Goal: Information Seeking & Learning: Learn about a topic

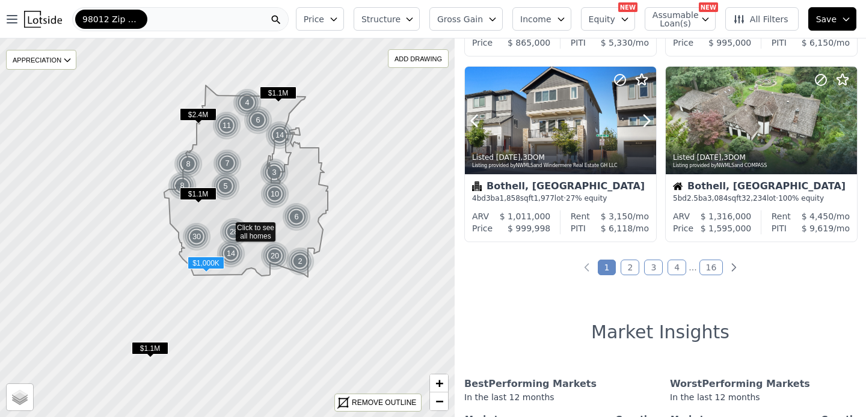
scroll to position [947, 0]
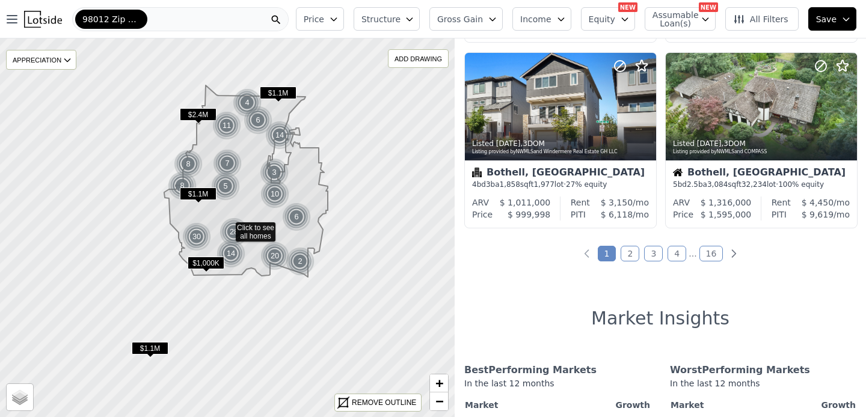
click at [632, 257] on link "2" at bounding box center [630, 254] width 19 height 16
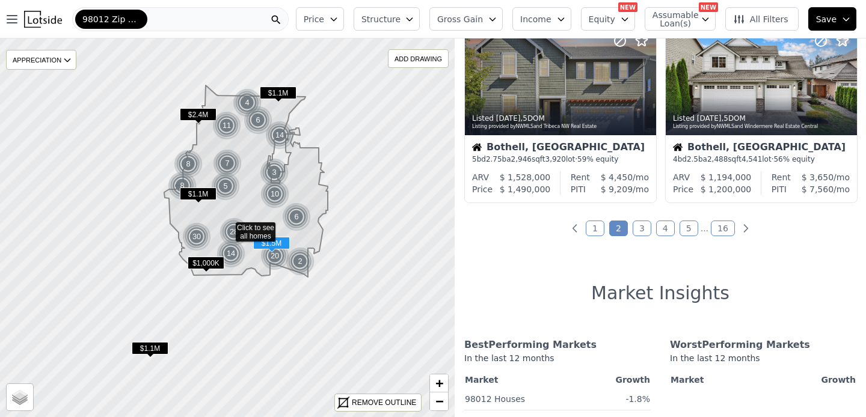
scroll to position [1039, 0]
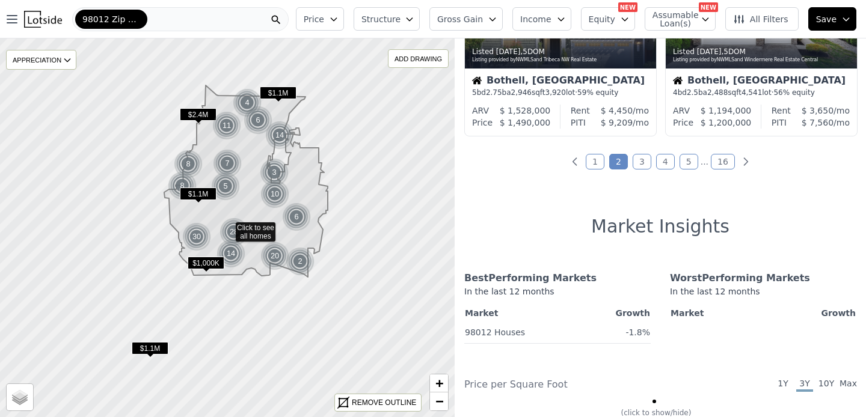
click at [642, 165] on link "3" at bounding box center [642, 162] width 19 height 16
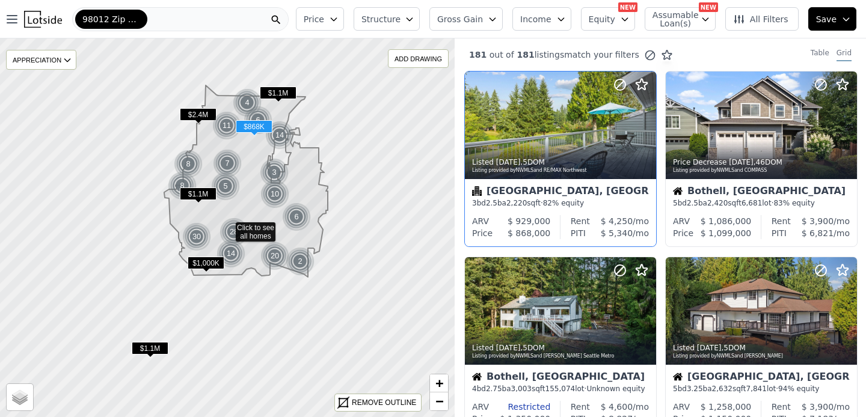
scroll to position [0, 0]
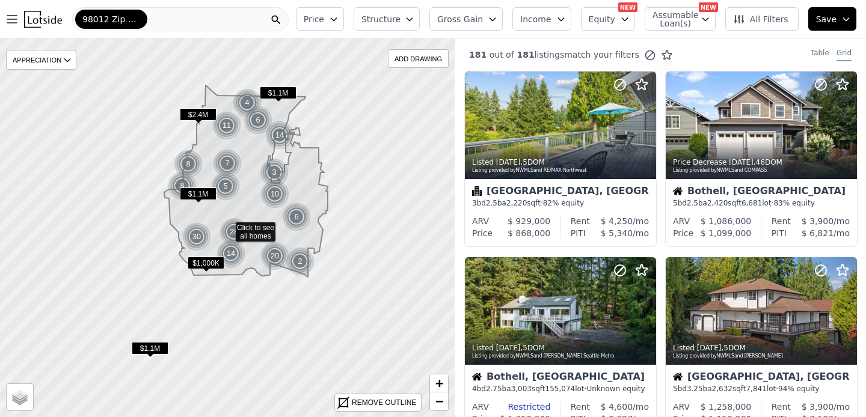
click at [412, 15] on button "Structure" at bounding box center [387, 18] width 66 height 23
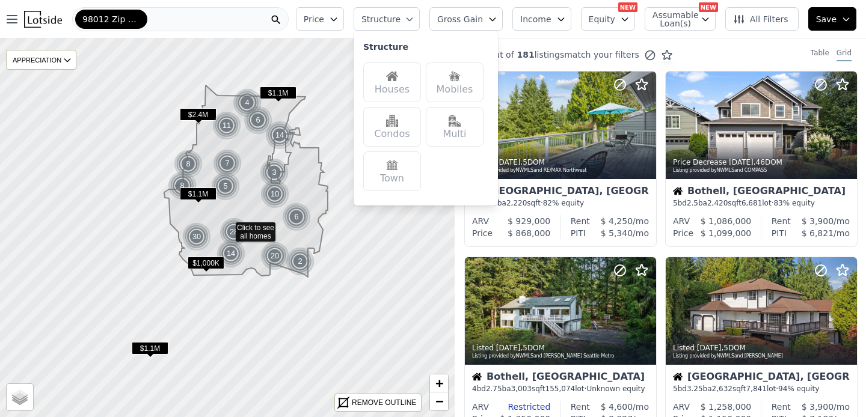
click at [408, 72] on div "Houses" at bounding box center [392, 83] width 58 height 40
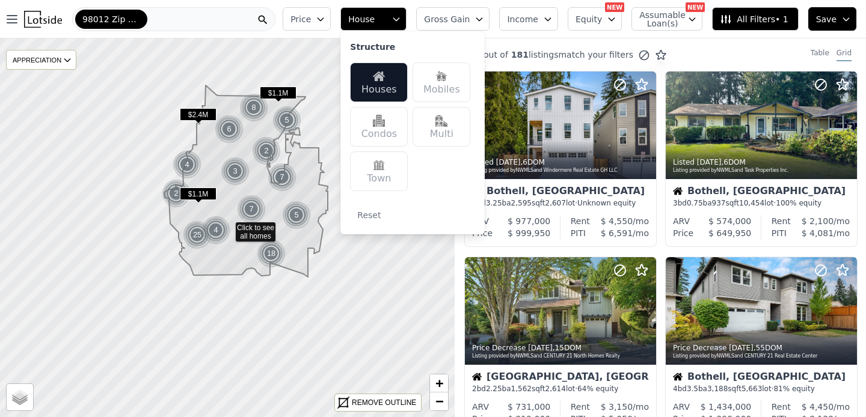
click at [324, 18] on icon "button" at bounding box center [320, 19] width 5 height 3
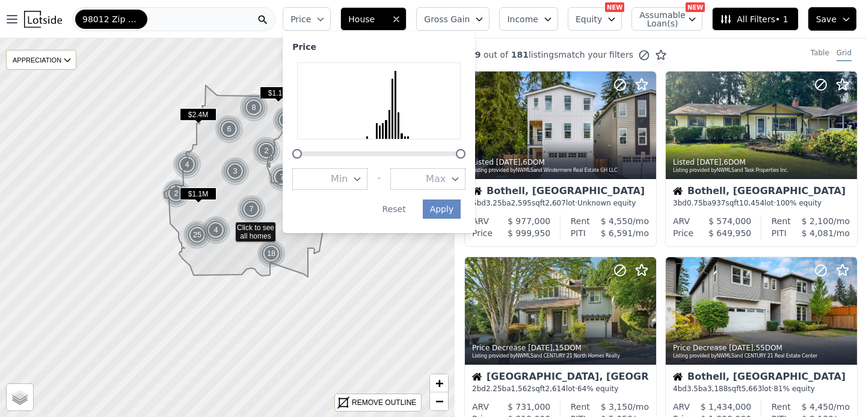
click at [436, 172] on button "Max" at bounding box center [427, 179] width 75 height 22
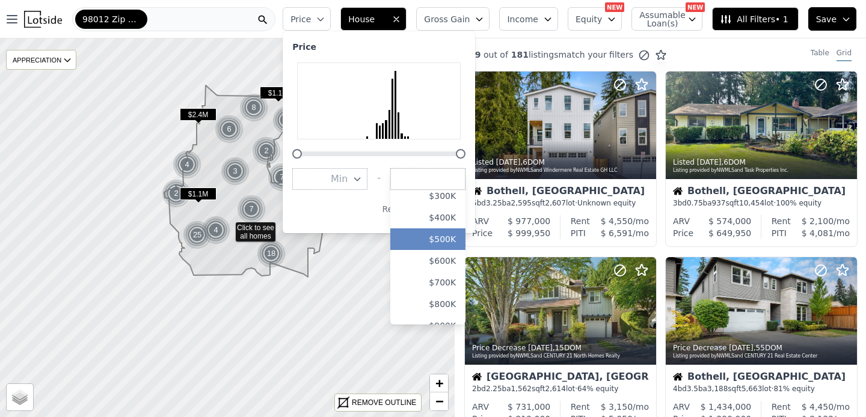
scroll to position [95, 0]
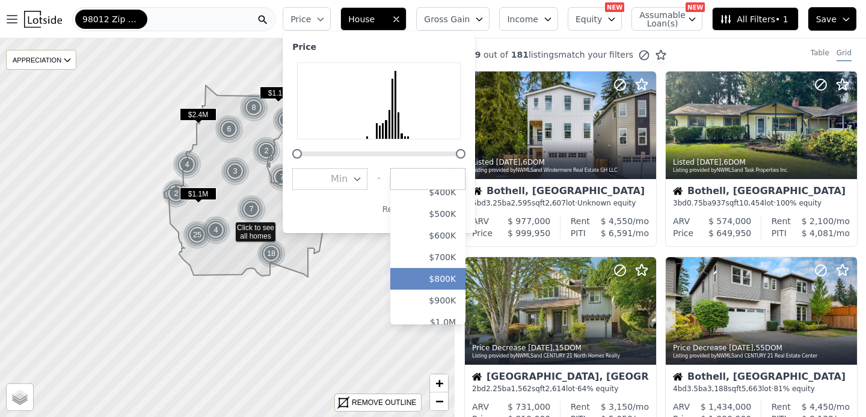
click at [455, 278] on button "$800K" at bounding box center [427, 279] width 75 height 22
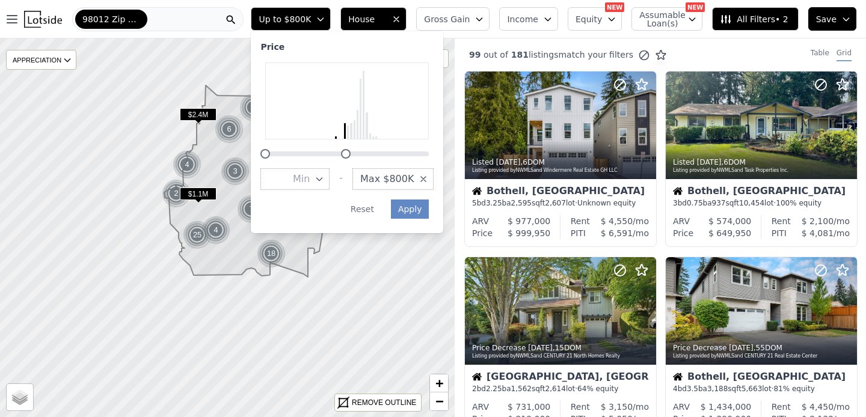
click at [443, 208] on div "Price Min - Max $800K Apply Reset" at bounding box center [347, 132] width 192 height 202
click at [416, 211] on button "Apply" at bounding box center [410, 209] width 38 height 19
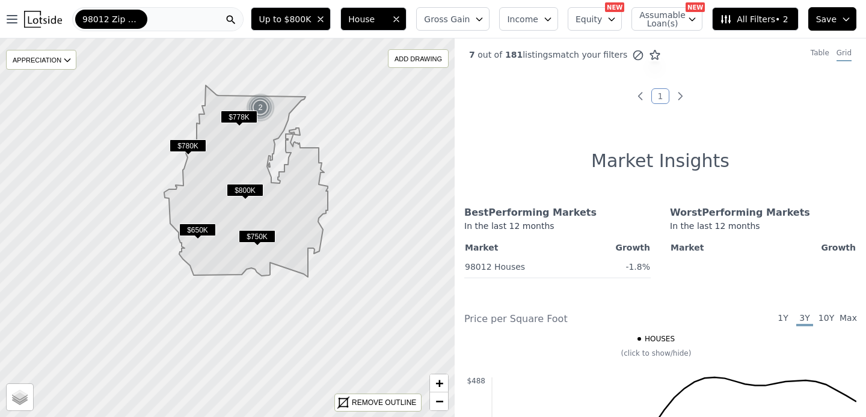
click at [238, 116] on span "$778K" at bounding box center [239, 117] width 37 height 13
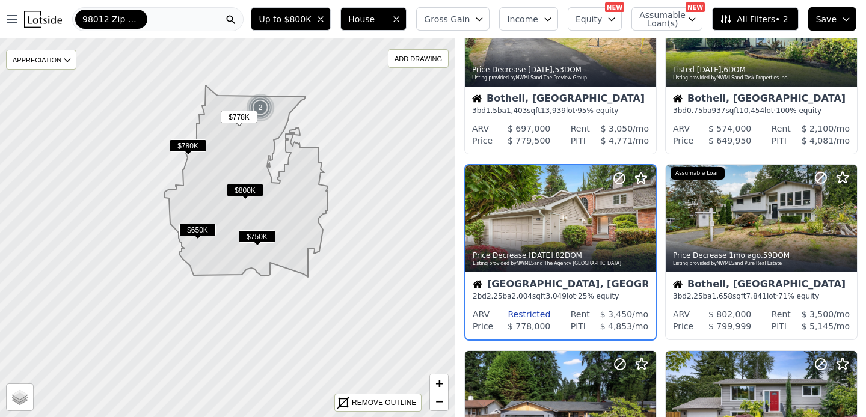
scroll to position [98, 0]
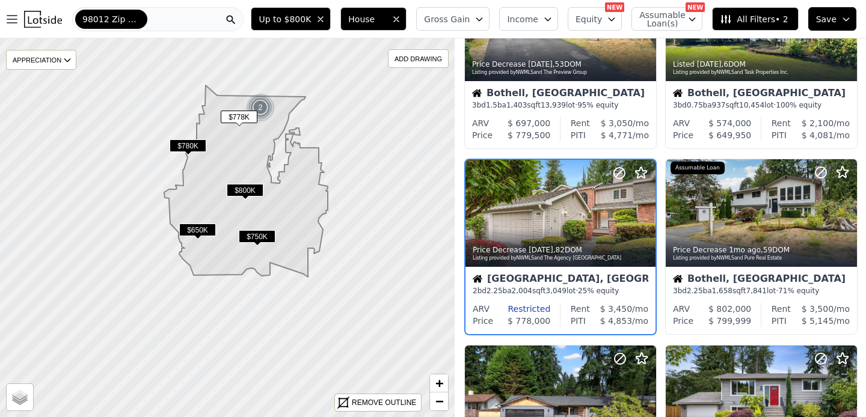
click at [193, 146] on span "$780K" at bounding box center [188, 146] width 37 height 13
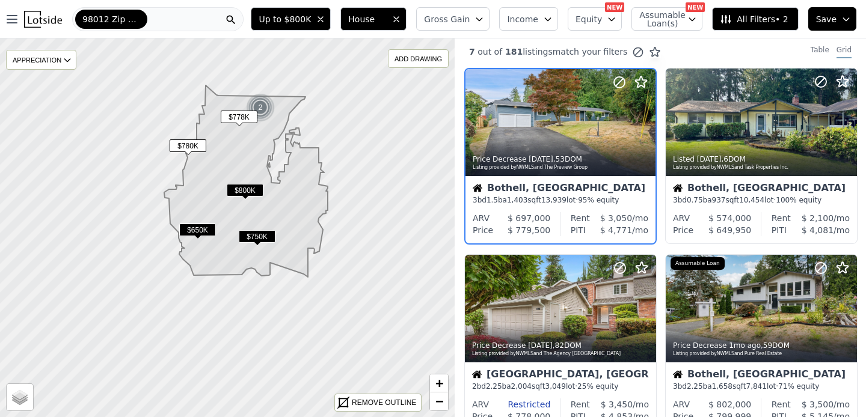
scroll to position [0, 0]
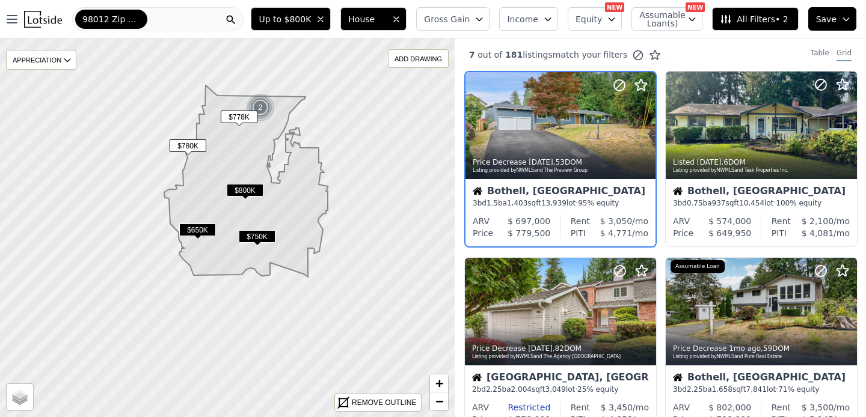
click at [245, 186] on span "$800K" at bounding box center [245, 190] width 37 height 13
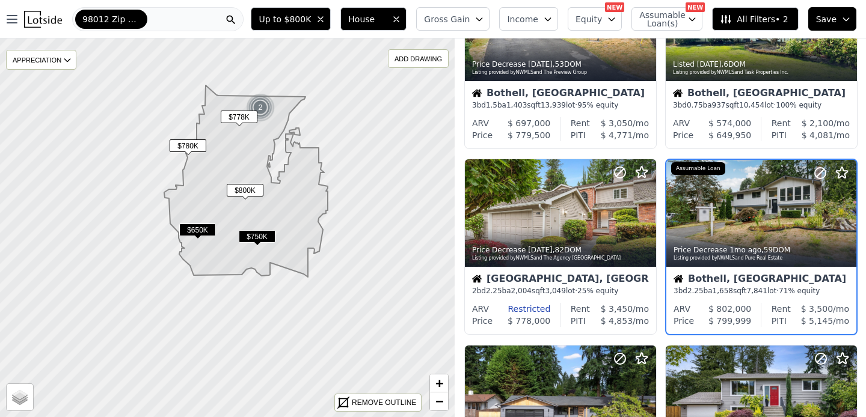
click at [262, 235] on span "$750K" at bounding box center [257, 236] width 37 height 13
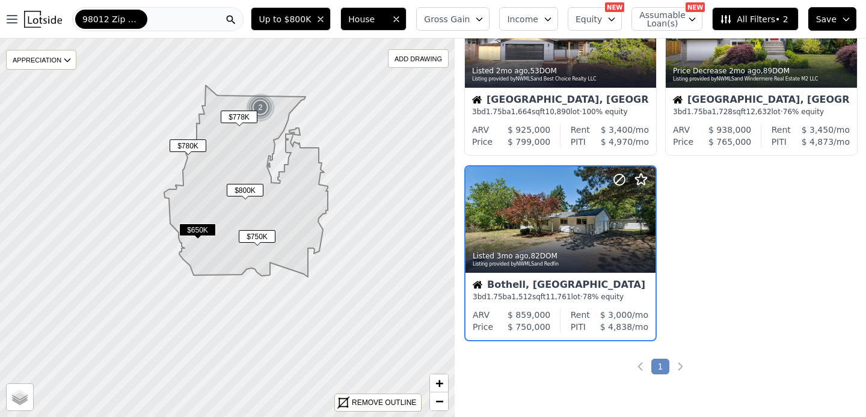
scroll to position [469, 0]
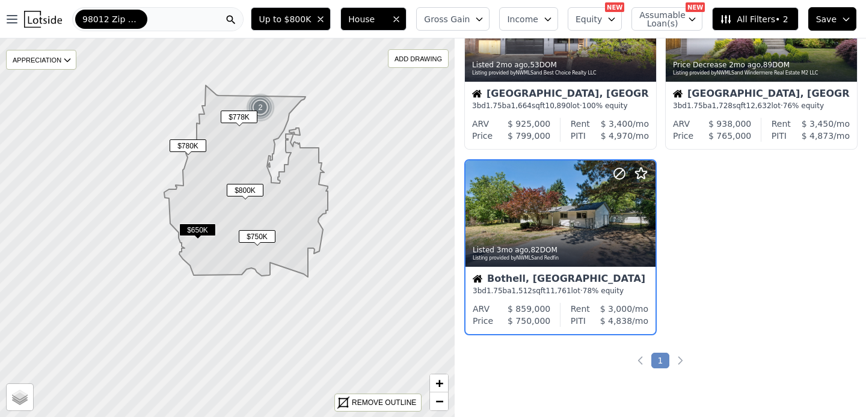
click at [196, 231] on span "$650K" at bounding box center [197, 230] width 37 height 13
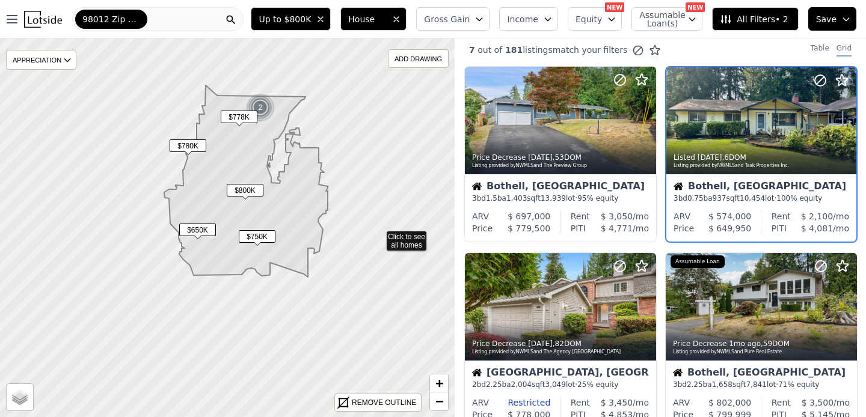
scroll to position [0, 0]
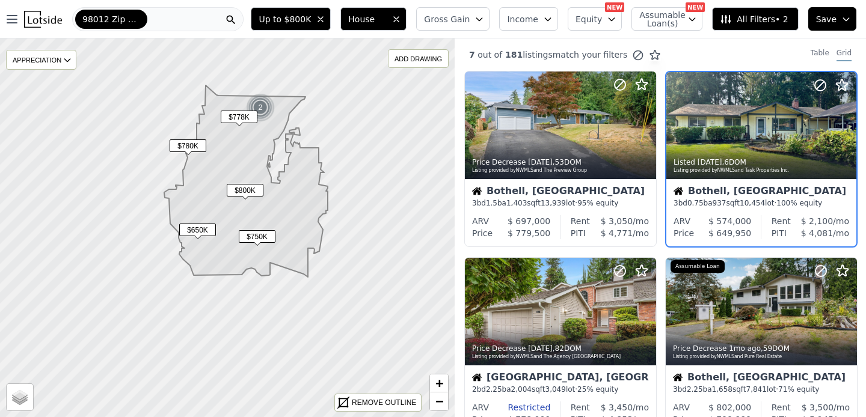
click at [167, 20] on div "98012 Zip Code" at bounding box center [157, 19] width 171 height 24
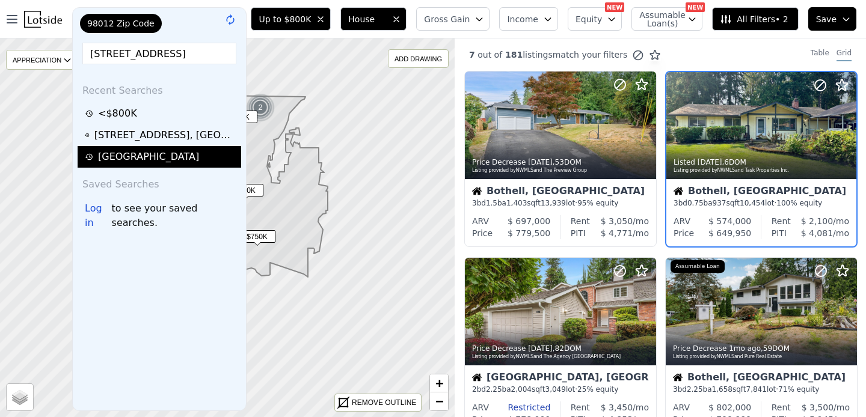
scroll to position [0, 29]
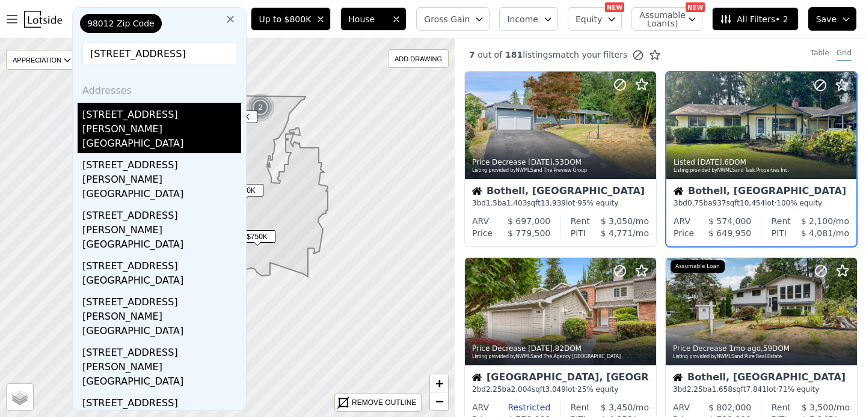
type input "[STREET_ADDRESS]"
click at [128, 137] on div "[GEOGRAPHIC_DATA]" at bounding box center [161, 145] width 159 height 17
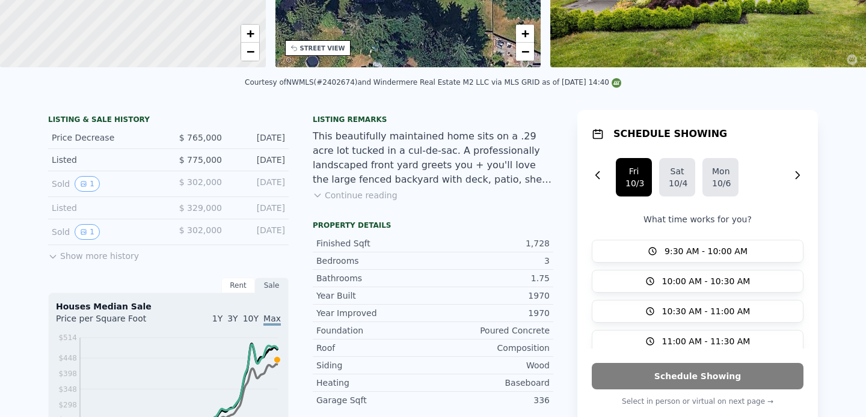
scroll to position [4, 0]
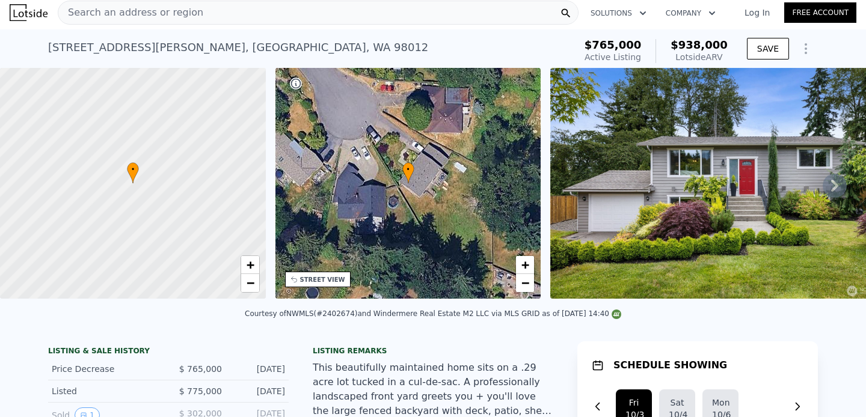
click at [431, 215] on div "• + −" at bounding box center [408, 183] width 266 height 231
click at [526, 266] on span "+" at bounding box center [525, 264] width 8 height 15
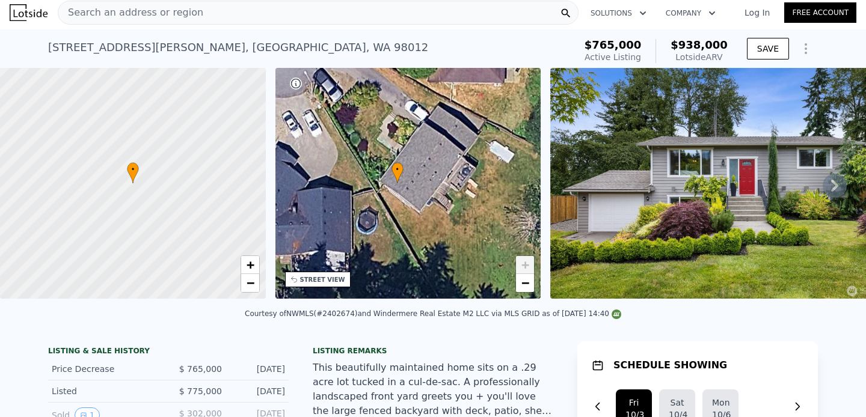
drag, startPoint x: 478, startPoint y: 258, endPoint x: 419, endPoint y: 258, distance: 58.9
click at [420, 258] on div "• + −" at bounding box center [408, 183] width 266 height 231
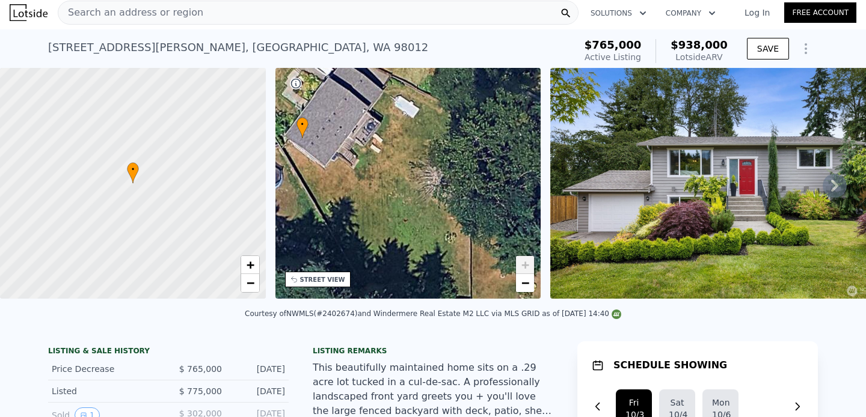
drag, startPoint x: 451, startPoint y: 261, endPoint x: 392, endPoint y: 187, distance: 94.6
click at [391, 194] on div "• + −" at bounding box center [408, 183] width 266 height 231
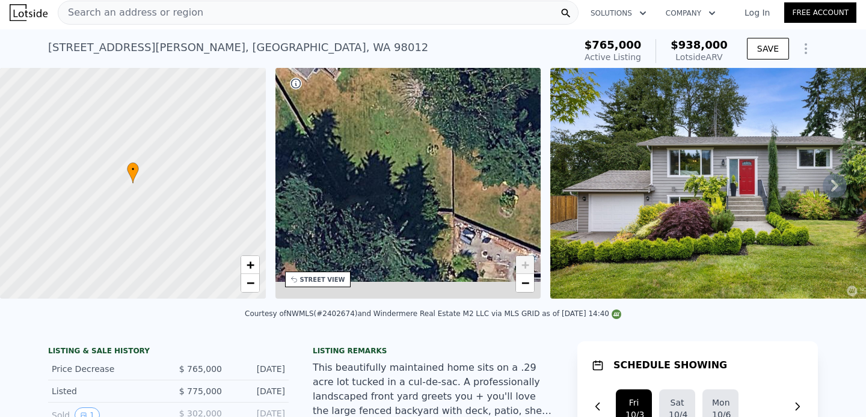
drag, startPoint x: 392, startPoint y: 187, endPoint x: 389, endPoint y: 126, distance: 60.8
click at [389, 126] on div "• + −" at bounding box center [408, 183] width 266 height 231
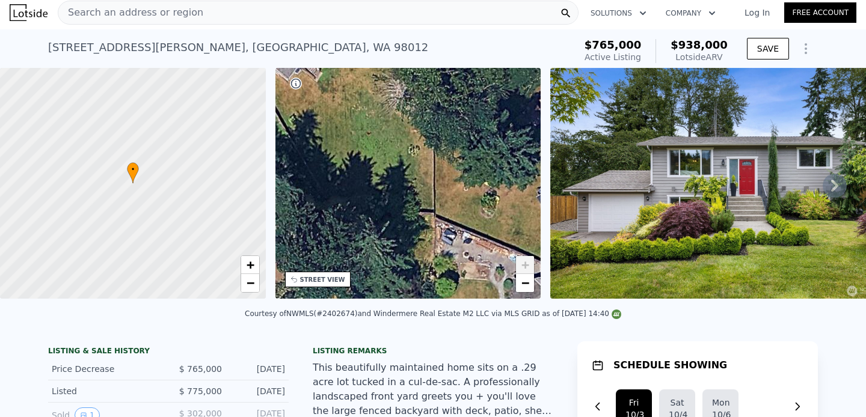
drag, startPoint x: 385, startPoint y: 125, endPoint x: 348, endPoint y: 135, distance: 38.5
click at [344, 132] on div "• + −" at bounding box center [408, 183] width 266 height 231
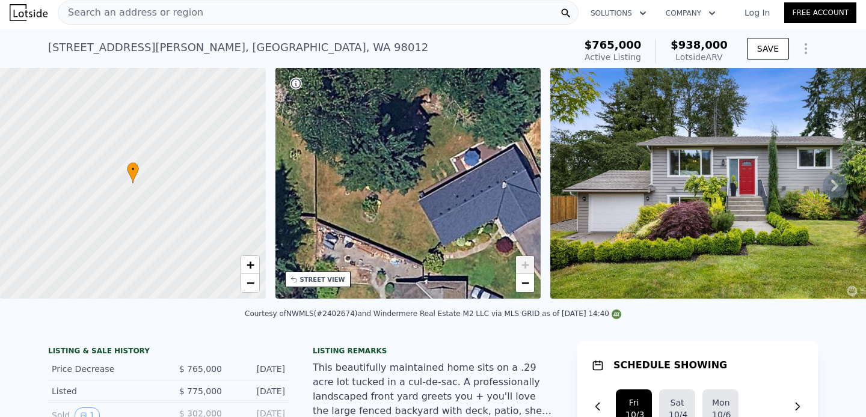
drag, startPoint x: 489, startPoint y: 185, endPoint x: 393, endPoint y: 183, distance: 96.3
click at [393, 183] on div "• + −" at bounding box center [408, 183] width 266 height 231
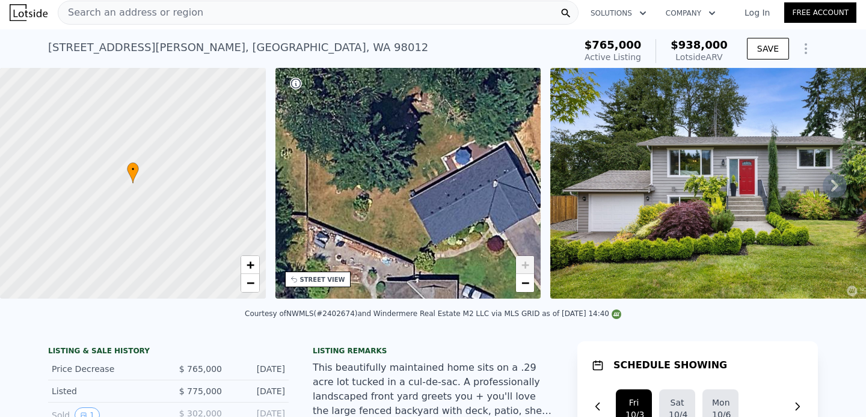
click at [726, 227] on img at bounding box center [723, 183] width 346 height 231
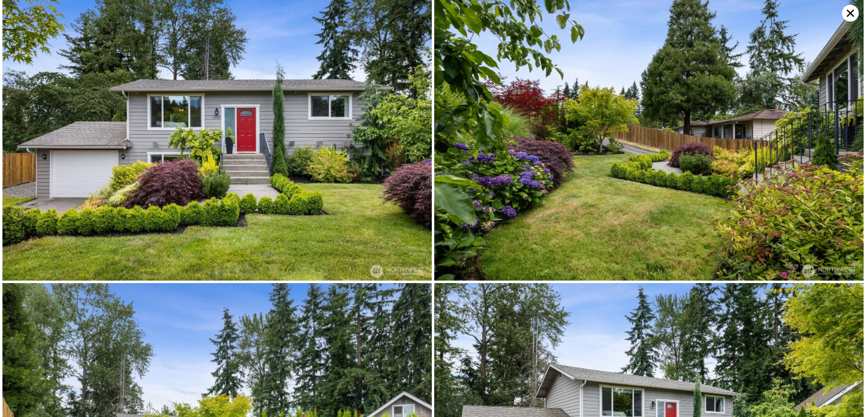
scroll to position [0, 0]
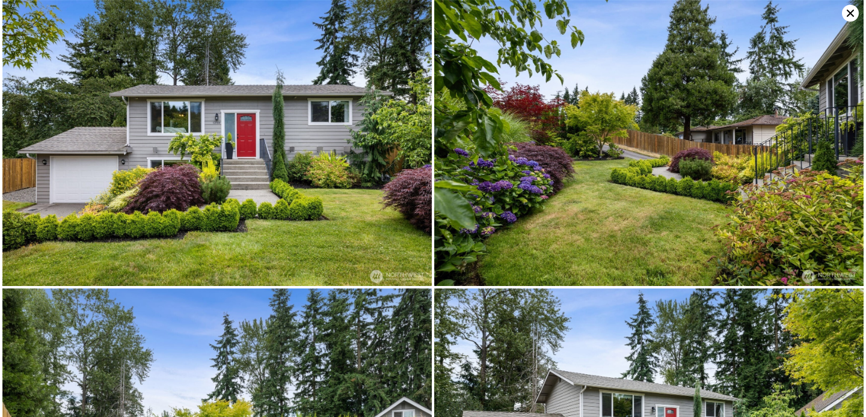
click at [592, 217] on img at bounding box center [648, 143] width 429 height 286
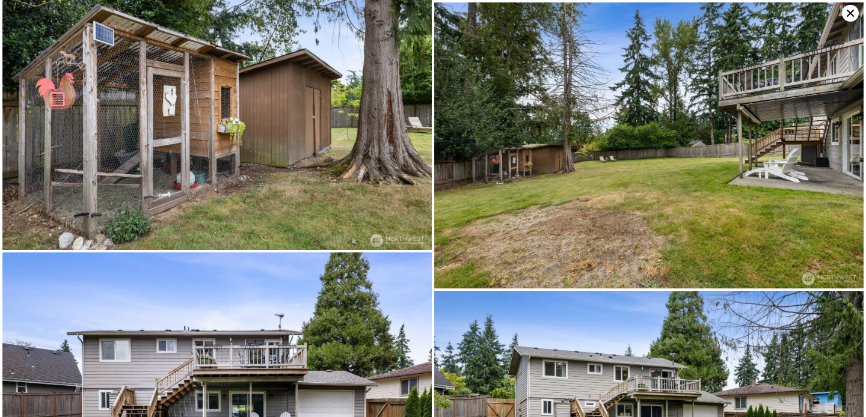
scroll to position [4400, 0]
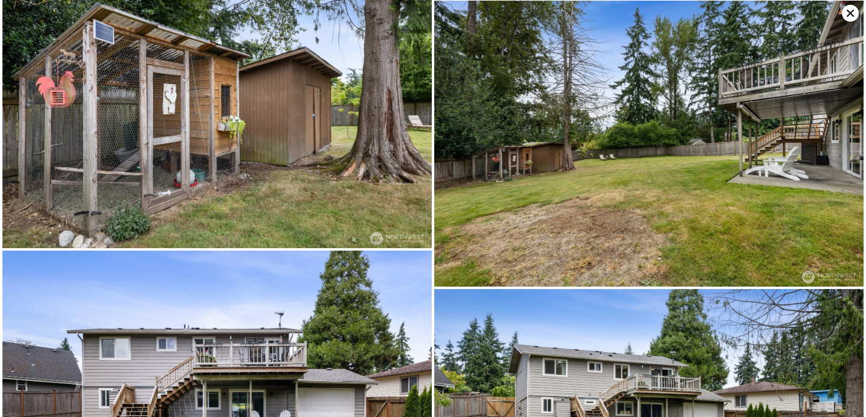
click at [224, 149] on img at bounding box center [216, 105] width 429 height 286
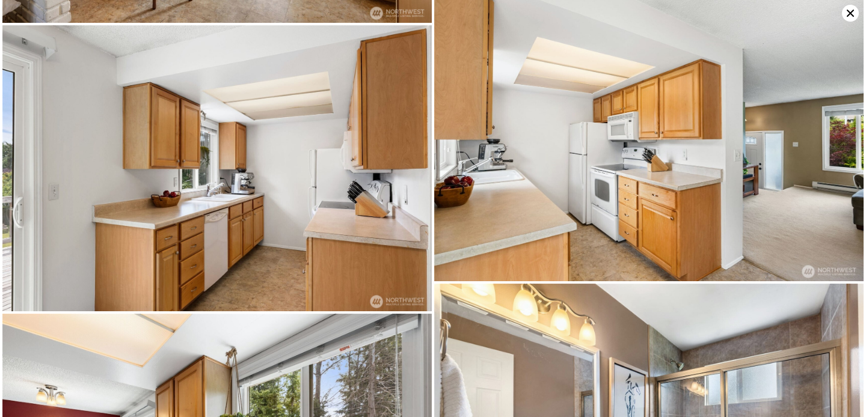
scroll to position [1444, 0]
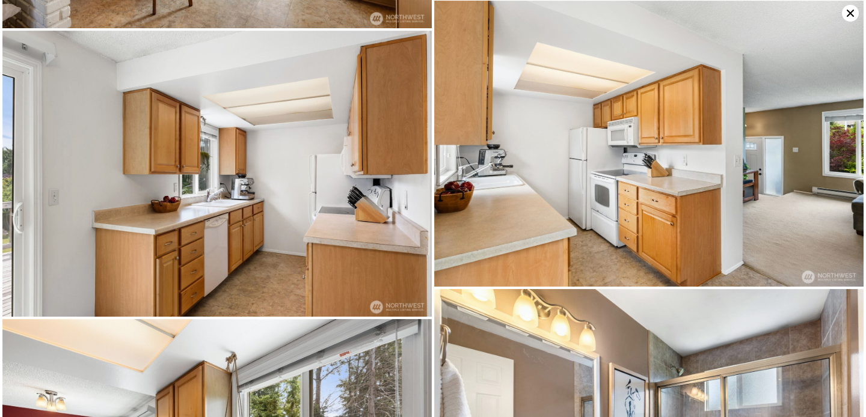
click at [849, 14] on icon at bounding box center [850, 13] width 7 height 7
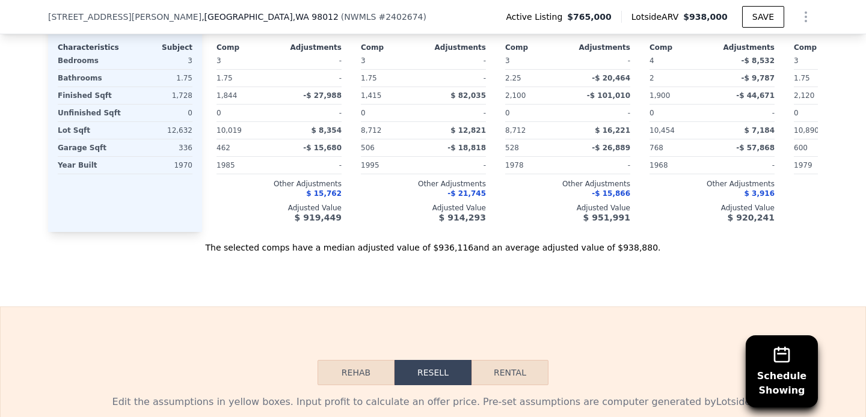
scroll to position [1657, 0]
